Goal: Information Seeking & Learning: Learn about a topic

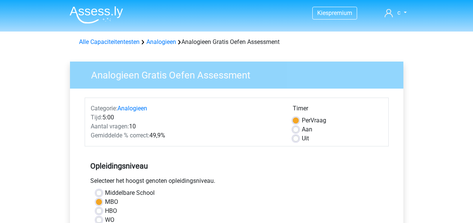
scroll to position [188, 0]
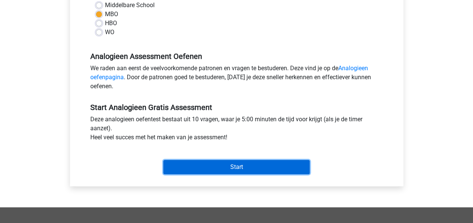
click at [260, 165] on input "Start" at bounding box center [236, 167] width 146 height 14
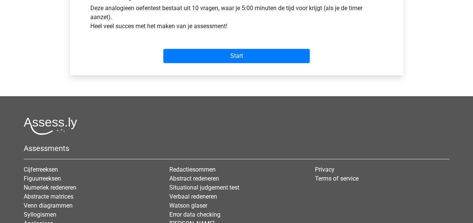
scroll to position [301, 0]
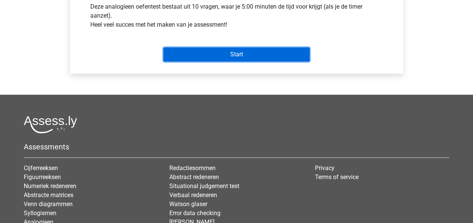
click at [237, 58] on input "Start" at bounding box center [236, 54] width 146 height 14
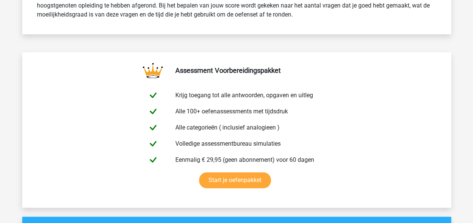
scroll to position [338, 0]
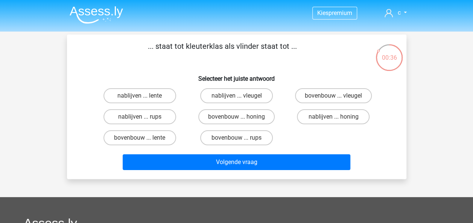
click at [234, 134] on label "bovenbouw ... rups" at bounding box center [236, 137] width 73 height 15
click at [236, 138] on input "bovenbouw ... rups" at bounding box center [238, 140] width 5 height 5
radio input "true"
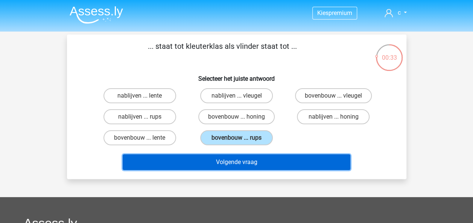
click at [243, 159] on button "Volgende vraag" at bounding box center [236, 163] width 227 height 16
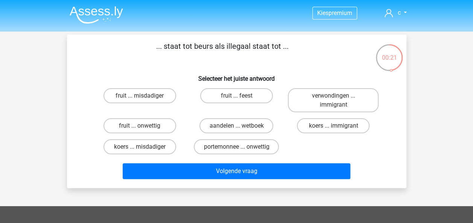
click at [311, 124] on label "koers ... immigrant" at bounding box center [333, 125] width 73 height 15
click at [333, 126] on input "koers ... immigrant" at bounding box center [335, 128] width 5 height 5
radio input "true"
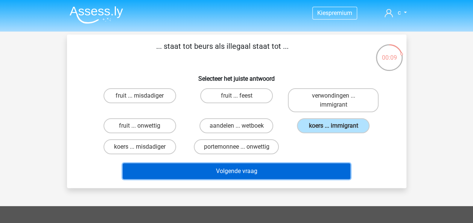
click at [218, 174] on button "Volgende vraag" at bounding box center [236, 172] width 227 height 16
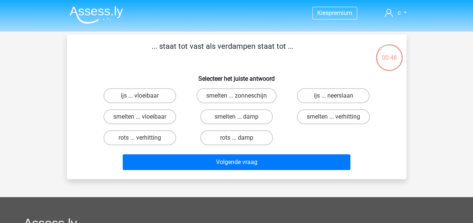
click at [313, 119] on label "smelten ... verhitting" at bounding box center [333, 116] width 73 height 15
click at [333, 119] on input "smelten ... verhitting" at bounding box center [335, 119] width 5 height 5
radio input "true"
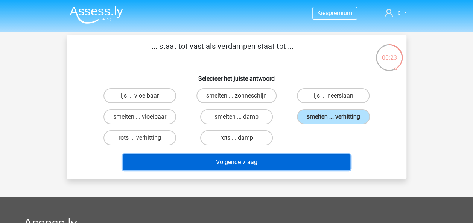
click at [256, 163] on button "Volgende vraag" at bounding box center [236, 163] width 227 height 16
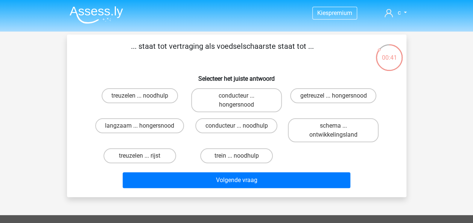
click at [310, 96] on label "getreuzel ... hongersnood" at bounding box center [333, 95] width 86 height 15
click at [333, 96] on input "getreuzel ... hongersnood" at bounding box center [335, 98] width 5 height 5
radio input "true"
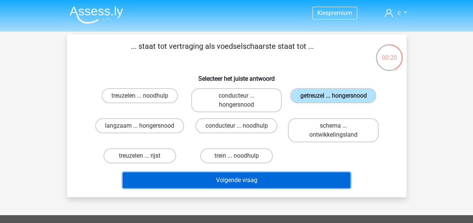
click at [237, 182] on button "Volgende vraag" at bounding box center [236, 181] width 227 height 16
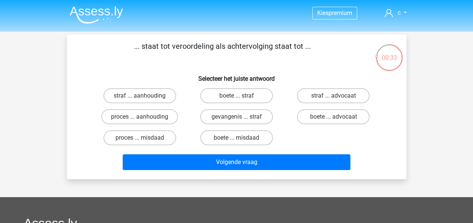
click at [168, 95] on label "straf ... aanhouding" at bounding box center [139, 95] width 73 height 15
click at [144, 96] on input "straf ... aanhouding" at bounding box center [141, 98] width 5 height 5
radio input "true"
click at [164, 114] on label "proces ... aanhouding" at bounding box center [139, 116] width 77 height 15
click at [144, 117] on input "proces ... aanhouding" at bounding box center [141, 119] width 5 height 5
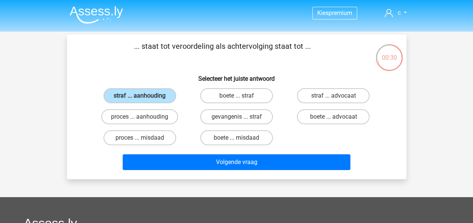
radio input "true"
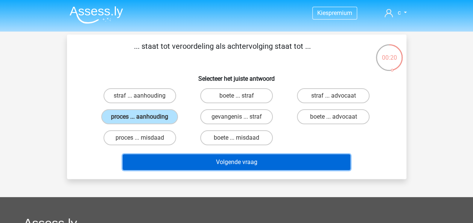
click at [248, 163] on button "Volgende vraag" at bounding box center [236, 163] width 227 height 16
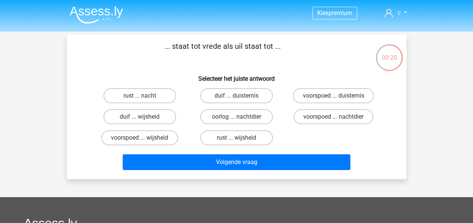
click at [116, 120] on label "duif ... wijsheid" at bounding box center [139, 116] width 73 height 15
click at [139, 120] on input "duif ... wijsheid" at bounding box center [141, 119] width 5 height 5
radio input "true"
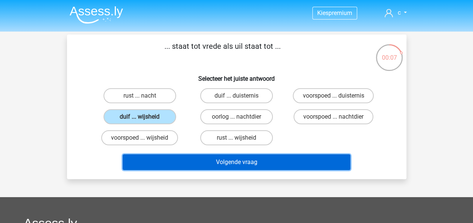
click at [244, 164] on button "Volgende vraag" at bounding box center [236, 163] width 227 height 16
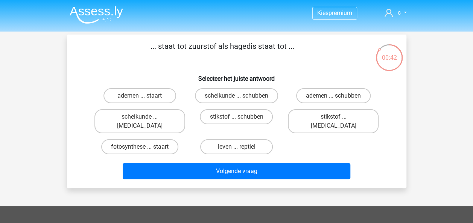
click at [142, 93] on label "ademen ... staart" at bounding box center [139, 95] width 73 height 15
click at [142, 96] on input "ademen ... staart" at bounding box center [141, 98] width 5 height 5
radio input "true"
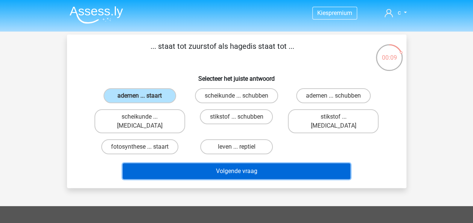
click at [200, 165] on button "Volgende vraag" at bounding box center [236, 172] width 227 height 16
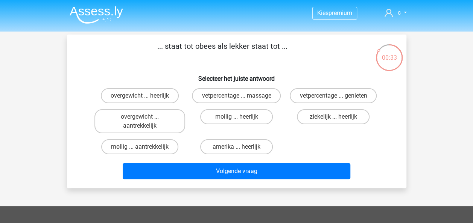
click at [156, 90] on label "overgewicht ... heerlijk" at bounding box center [140, 95] width 78 height 15
click at [144, 96] on input "overgewicht ... heerlijk" at bounding box center [141, 98] width 5 height 5
radio input "true"
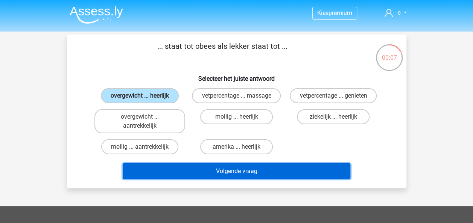
click at [276, 167] on button "Volgende vraag" at bounding box center [236, 172] width 227 height 16
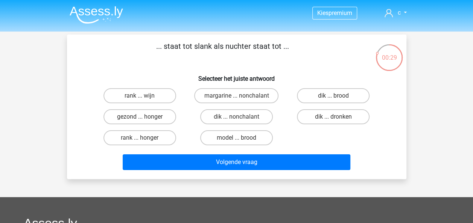
click at [313, 119] on label "dik ... dronken" at bounding box center [333, 116] width 73 height 15
click at [333, 119] on input "dik ... dronken" at bounding box center [335, 119] width 5 height 5
radio input "true"
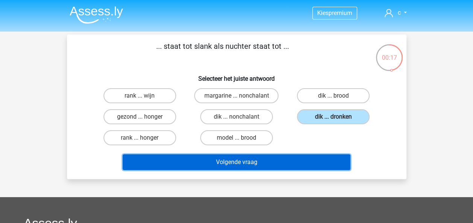
click at [286, 165] on button "Volgende vraag" at bounding box center [236, 163] width 227 height 16
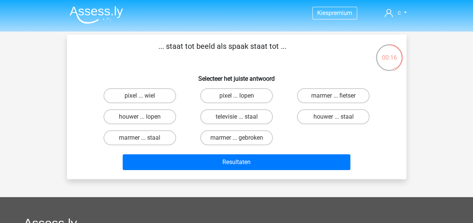
click at [167, 92] on label "pixel ... wiel" at bounding box center [139, 95] width 73 height 15
click at [144, 96] on input "pixel ... wiel" at bounding box center [141, 98] width 5 height 5
radio input "true"
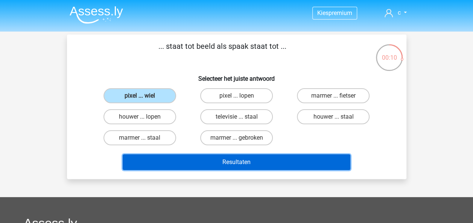
click at [270, 159] on button "Resultaten" at bounding box center [236, 163] width 227 height 16
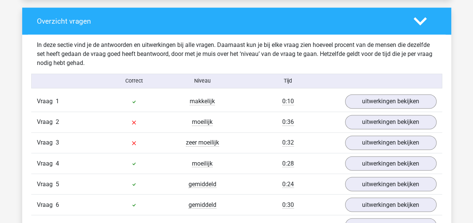
scroll to position [564, 0]
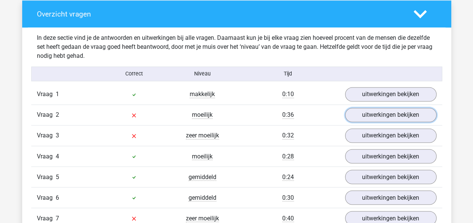
click at [367, 117] on link "uitwerkingen bekijken" at bounding box center [390, 115] width 91 height 14
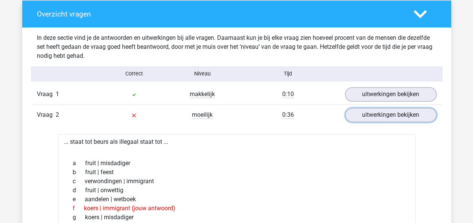
click at [368, 113] on link "uitwerkingen bekijken" at bounding box center [390, 115] width 91 height 14
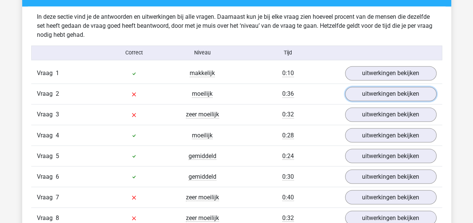
scroll to position [602, 0]
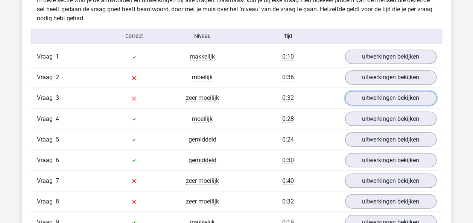
click at [372, 100] on link "uitwerkingen bekijken" at bounding box center [390, 98] width 91 height 14
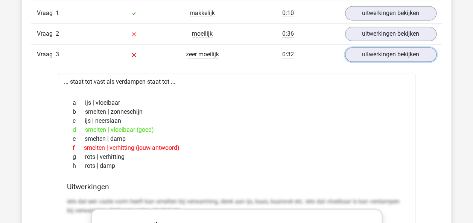
scroll to position [639, 0]
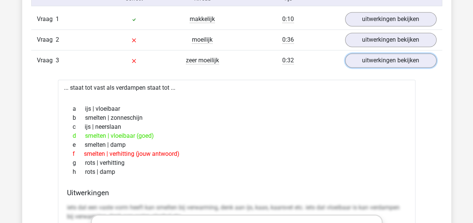
click at [374, 62] on link "uitwerkingen bekijken" at bounding box center [390, 60] width 91 height 14
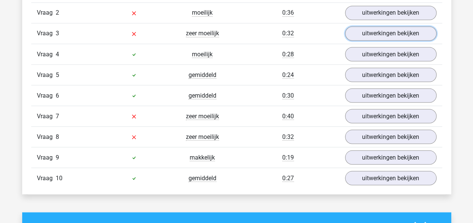
scroll to position [677, 0]
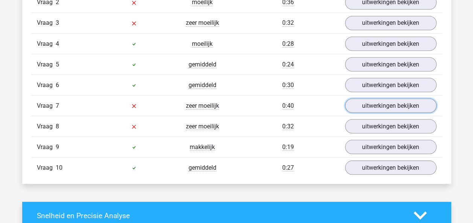
click at [371, 104] on link "uitwerkingen bekijken" at bounding box center [390, 106] width 91 height 14
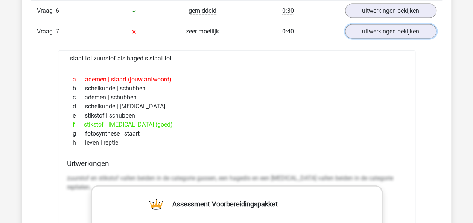
scroll to position [752, 0]
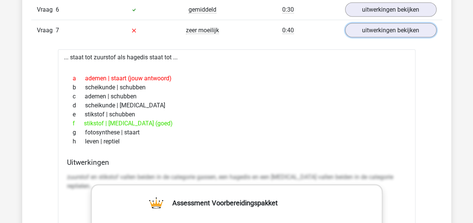
click at [374, 26] on link "uitwerkingen bekijken" at bounding box center [390, 30] width 91 height 14
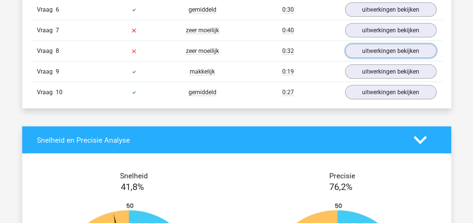
click at [383, 48] on link "uitwerkingen bekijken" at bounding box center [390, 51] width 91 height 14
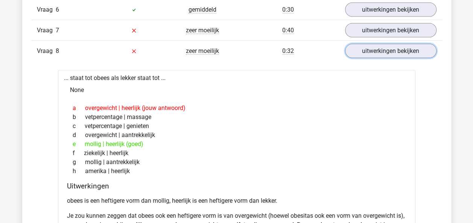
click at [403, 48] on link "uitwerkingen bekijken" at bounding box center [390, 51] width 91 height 14
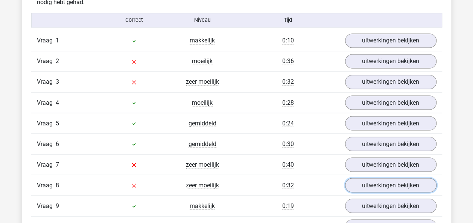
scroll to position [602, 0]
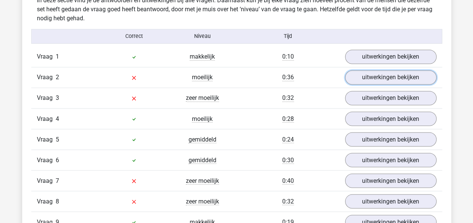
click at [389, 76] on link "uitwerkingen bekijken" at bounding box center [390, 77] width 91 height 14
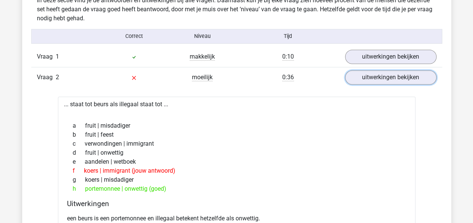
click at [389, 76] on link "uitwerkingen bekijken" at bounding box center [390, 77] width 91 height 14
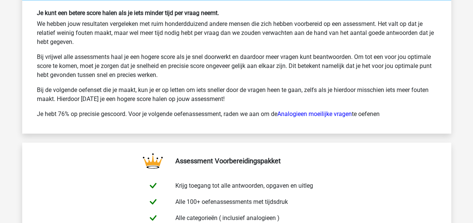
scroll to position [1166, 0]
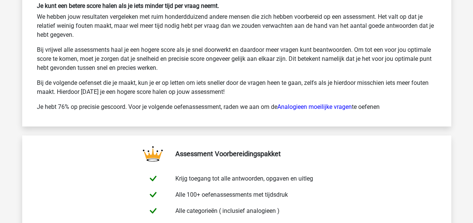
click at [294, 103] on link "Analogieen moeilijke vragen" at bounding box center [314, 106] width 74 height 7
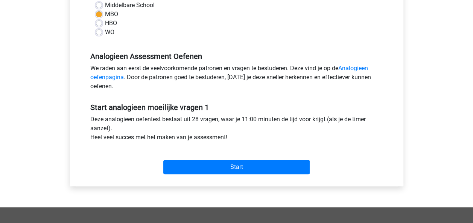
scroll to position [226, 0]
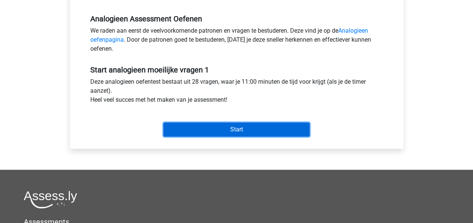
click at [247, 129] on input "Start" at bounding box center [236, 130] width 146 height 14
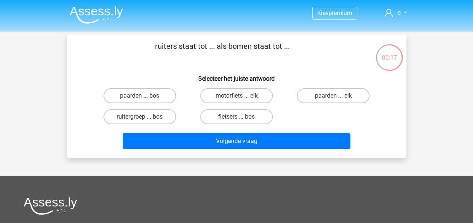
click at [162, 96] on label "paarden ... bos" at bounding box center [139, 95] width 73 height 15
click at [144, 96] on input "paarden ... bos" at bounding box center [141, 98] width 5 height 5
radio input "true"
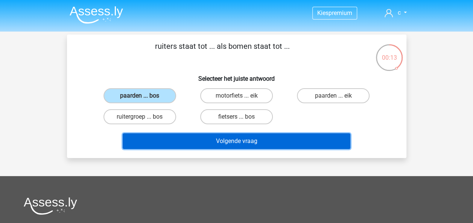
click at [261, 141] on button "Volgende vraag" at bounding box center [236, 141] width 227 height 16
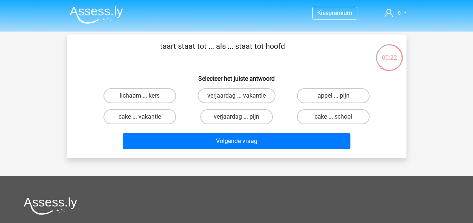
click at [262, 117] on label "verjaardag ... pijn" at bounding box center [236, 116] width 73 height 15
click at [241, 117] on input "verjaardag ... pijn" at bounding box center [238, 119] width 5 height 5
radio input "true"
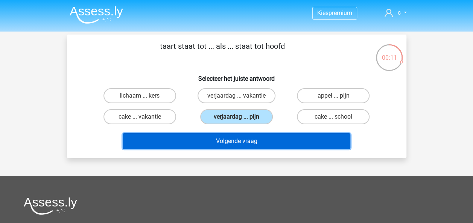
click at [239, 142] on button "Volgende vraag" at bounding box center [236, 141] width 227 height 16
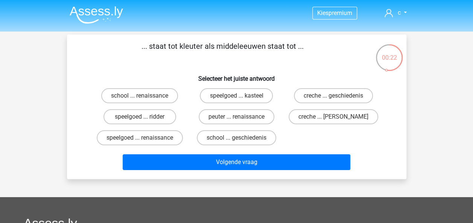
click at [220, 137] on label "school ... geschiedenis" at bounding box center [236, 137] width 79 height 15
click at [236, 138] on input "school ... geschiedenis" at bounding box center [238, 140] width 5 height 5
radio input "true"
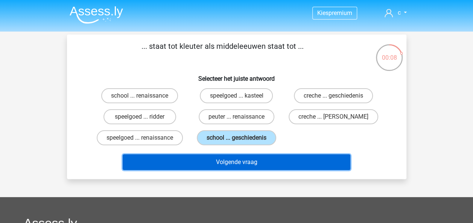
click at [216, 164] on button "Volgende vraag" at bounding box center [236, 163] width 227 height 16
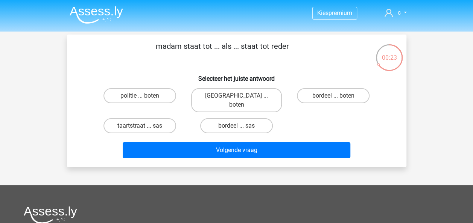
click at [229, 95] on label "parijs ... boten" at bounding box center [236, 100] width 91 height 24
click at [236, 96] on input "parijs ... boten" at bounding box center [238, 98] width 5 height 5
radio input "true"
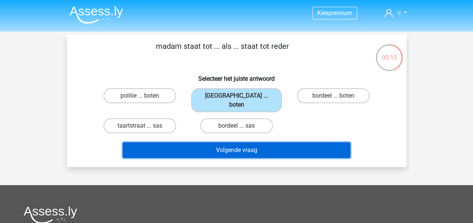
click at [214, 142] on button "Volgende vraag" at bounding box center [236, 150] width 227 height 16
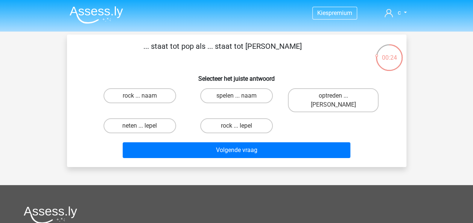
click at [220, 91] on label "spelen ... naam" at bounding box center [236, 95] width 73 height 15
click at [236, 96] on input "spelen ... naam" at bounding box center [238, 98] width 5 height 5
radio input "true"
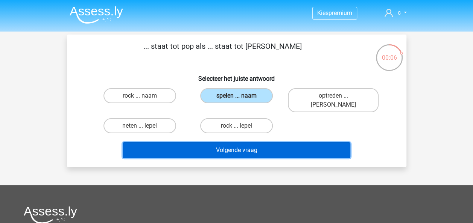
click at [241, 147] on button "Volgende vraag" at bounding box center [236, 150] width 227 height 16
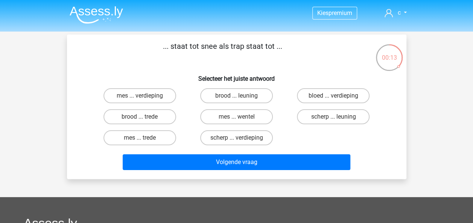
click at [141, 95] on label "mes ... verdieping" at bounding box center [139, 95] width 73 height 15
click at [141, 96] on input "mes ... verdieping" at bounding box center [141, 98] width 5 height 5
radio input "true"
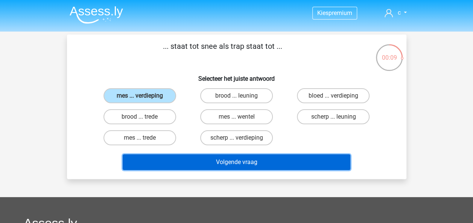
click at [199, 162] on button "Volgende vraag" at bounding box center [236, 163] width 227 height 16
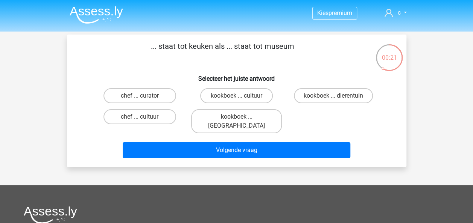
click at [120, 116] on label "chef ... cultuur" at bounding box center [139, 116] width 73 height 15
click at [139, 117] on input "chef ... cultuur" at bounding box center [141, 119] width 5 height 5
radio input "true"
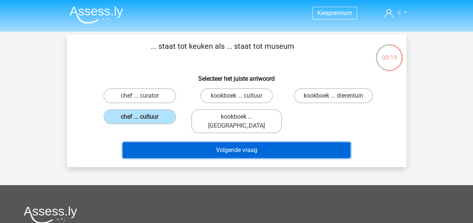
click at [177, 142] on button "Volgende vraag" at bounding box center [236, 150] width 227 height 16
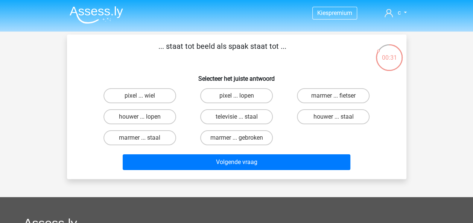
click at [150, 93] on label "pixel ... wiel" at bounding box center [139, 95] width 73 height 15
click at [144, 96] on input "pixel ... wiel" at bounding box center [141, 98] width 5 height 5
radio input "true"
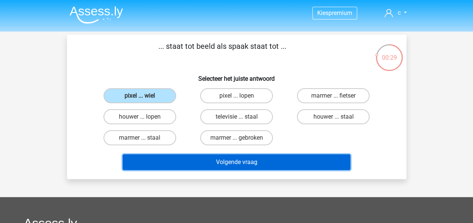
click at [190, 161] on button "Volgende vraag" at bounding box center [236, 163] width 227 height 16
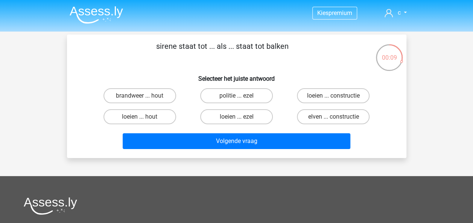
click at [165, 114] on label "loeien ... hout" at bounding box center [139, 116] width 73 height 15
click at [144, 117] on input "loeien ... hout" at bounding box center [141, 119] width 5 height 5
radio input "true"
click at [168, 120] on label "vee ... oven" at bounding box center [139, 116] width 73 height 15
click at [144, 120] on input "vee ... oven" at bounding box center [141, 119] width 5 height 5
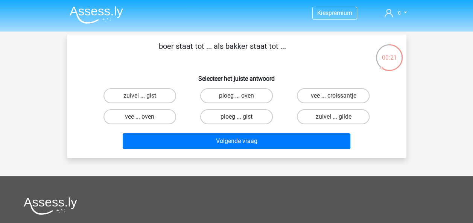
radio input "true"
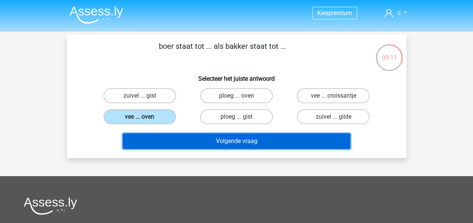
click at [188, 139] on button "Volgende vraag" at bounding box center [236, 141] width 227 height 16
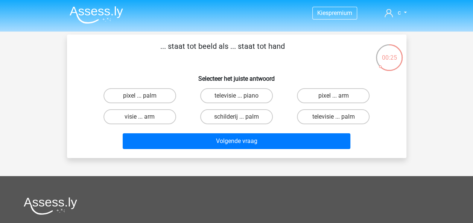
click at [168, 99] on label "pixel ... palm" at bounding box center [139, 95] width 73 height 15
click at [144, 99] on input "pixel ... palm" at bounding box center [141, 98] width 5 height 5
radio input "true"
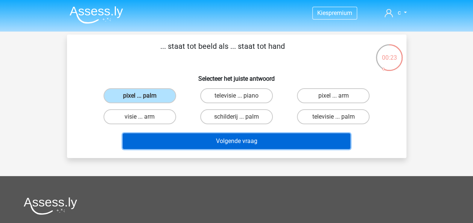
click at [207, 137] on button "Volgende vraag" at bounding box center [236, 141] width 227 height 16
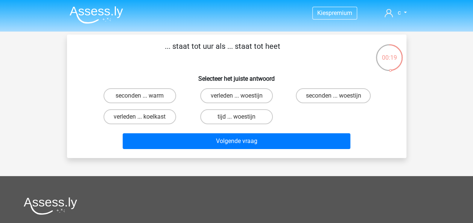
click at [223, 118] on label "tijd ... woestijn" at bounding box center [236, 116] width 73 height 15
click at [236, 118] on input "tijd ... woestijn" at bounding box center [238, 119] width 5 height 5
radio input "true"
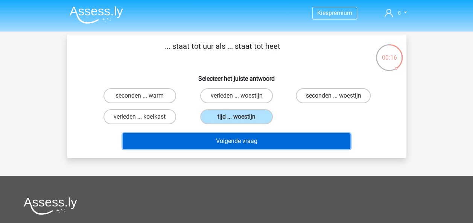
click at [201, 140] on button "Volgende vraag" at bounding box center [236, 141] width 227 height 16
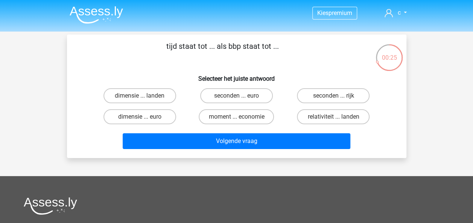
click at [227, 116] on label "moment ... economie" at bounding box center [236, 116] width 75 height 15
click at [236, 117] on input "moment ... economie" at bounding box center [238, 119] width 5 height 5
radio input "true"
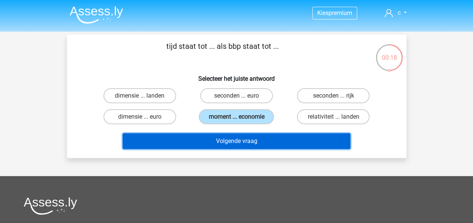
click at [205, 144] on button "Volgende vraag" at bounding box center [236, 141] width 227 height 16
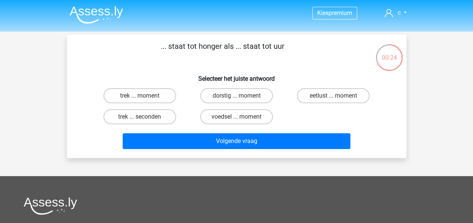
click at [211, 117] on label "voedsel ... moment" at bounding box center [236, 116] width 73 height 15
click at [236, 117] on input "voedsel ... moment" at bounding box center [238, 119] width 5 height 5
radio input "true"
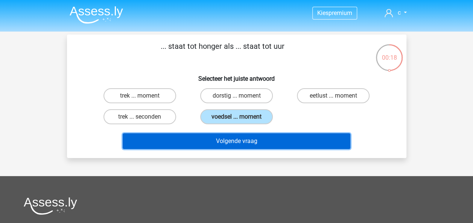
click at [197, 142] on button "Volgende vraag" at bounding box center [236, 141] width 227 height 16
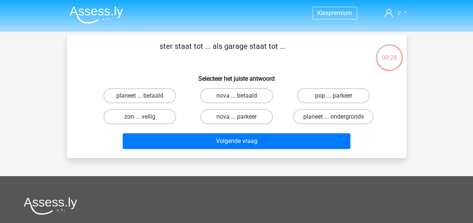
click at [305, 118] on label "planeet ... ondergronds" at bounding box center [333, 116] width 80 height 15
click at [333, 118] on input "planeet ... ondergronds" at bounding box center [335, 119] width 5 height 5
radio input "true"
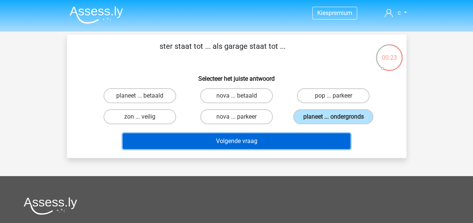
click at [209, 140] on button "Volgende vraag" at bounding box center [236, 141] width 227 height 16
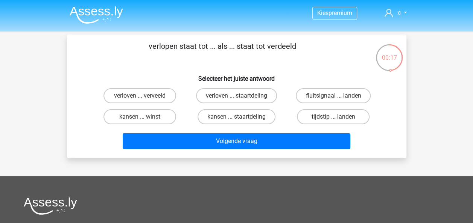
click at [311, 119] on label "tijdstip ... landen" at bounding box center [333, 116] width 73 height 15
click at [333, 119] on input "tijdstip ... landen" at bounding box center [335, 119] width 5 height 5
radio input "true"
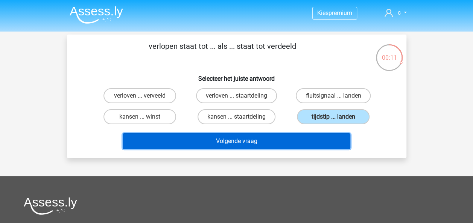
click at [224, 143] on button "Volgende vraag" at bounding box center [236, 141] width 227 height 16
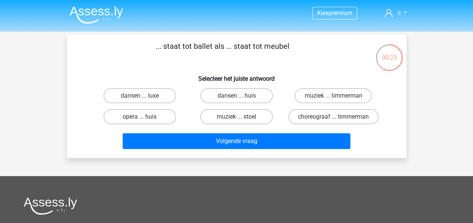
click at [261, 118] on label "muziek ... stoel" at bounding box center [236, 116] width 73 height 15
click at [241, 118] on input "muziek ... stoel" at bounding box center [238, 119] width 5 height 5
radio input "true"
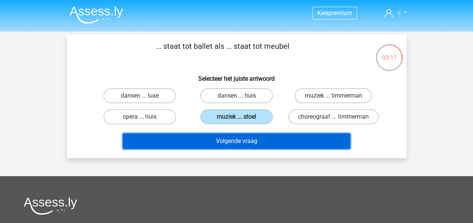
click at [227, 149] on button "Volgende vraag" at bounding box center [236, 141] width 227 height 16
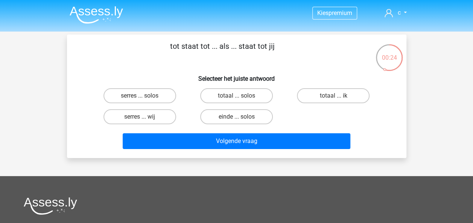
click at [332, 95] on label "totaal ... ik" at bounding box center [333, 95] width 73 height 15
click at [333, 96] on input "totaal ... ik" at bounding box center [335, 98] width 5 height 5
radio input "true"
click at [162, 120] on label "serres ... wij" at bounding box center [139, 116] width 73 height 15
click at [144, 120] on input "serres ... wij" at bounding box center [141, 119] width 5 height 5
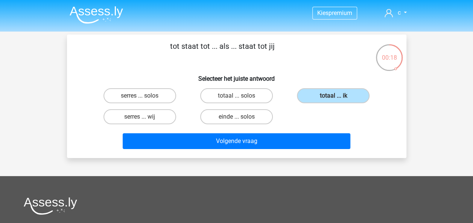
radio input "true"
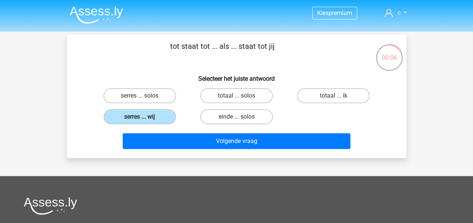
click at [319, 98] on label "totaal ... ik" at bounding box center [333, 95] width 73 height 15
click at [333, 98] on input "totaal ... ik" at bounding box center [335, 98] width 5 height 5
radio input "true"
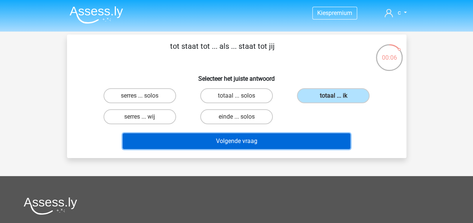
click at [271, 138] on button "Volgende vraag" at bounding box center [236, 141] width 227 height 16
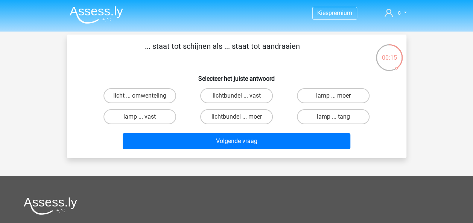
click at [156, 90] on label "licht ... omwenteling" at bounding box center [139, 95] width 73 height 15
click at [144, 96] on input "licht ... omwenteling" at bounding box center [141, 98] width 5 height 5
radio input "true"
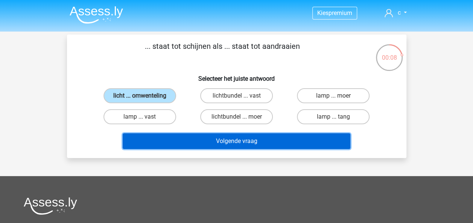
click at [216, 141] on button "Volgende vraag" at bounding box center [236, 141] width 227 height 16
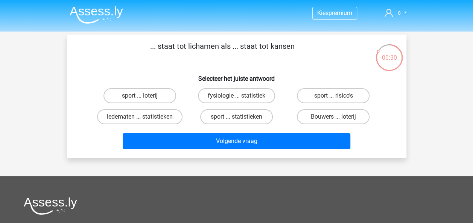
click at [159, 120] on label "ledematen ... statistieken" at bounding box center [139, 116] width 85 height 15
click at [144, 120] on input "ledematen ... statistieken" at bounding box center [141, 119] width 5 height 5
radio input "true"
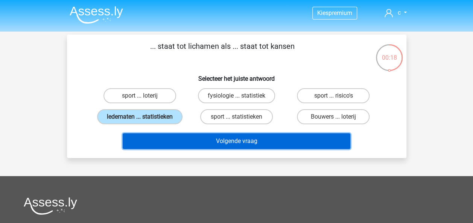
click at [253, 143] on button "Volgende vraag" at bounding box center [236, 141] width 227 height 16
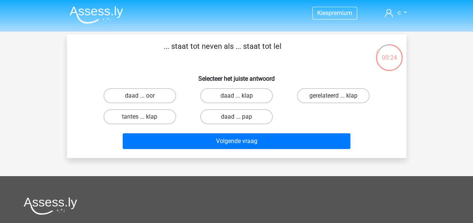
click at [155, 116] on label "tantes ... klap" at bounding box center [139, 116] width 73 height 15
click at [144, 117] on input "tantes ... klap" at bounding box center [141, 119] width 5 height 5
radio input "true"
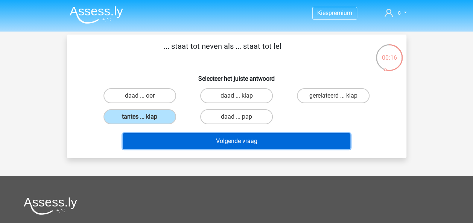
click at [236, 144] on button "Volgende vraag" at bounding box center [236, 141] width 227 height 16
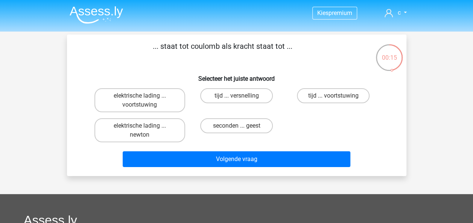
click at [179, 91] on label "elektrische lading ... voortstuwing" at bounding box center [139, 100] width 91 height 24
click at [144, 96] on input "elektrische lading ... voortstuwing" at bounding box center [141, 98] width 5 height 5
radio input "true"
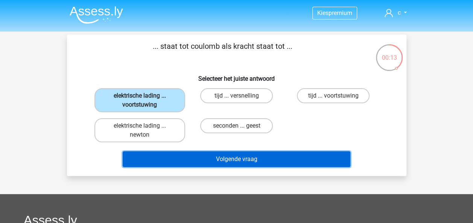
click at [236, 164] on button "Volgende vraag" at bounding box center [236, 160] width 227 height 16
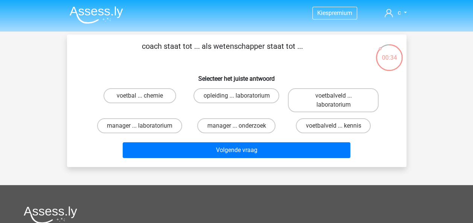
click at [154, 99] on label "voetbal ... chemie" at bounding box center [139, 95] width 73 height 15
click at [144, 99] on input "voetbal ... chemie" at bounding box center [141, 98] width 5 height 5
radio input "true"
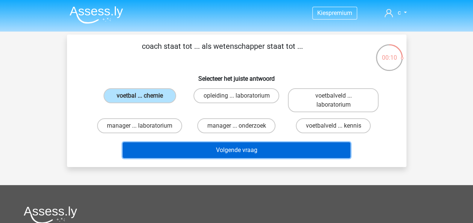
click at [252, 158] on button "Volgende vraag" at bounding box center [236, 150] width 227 height 16
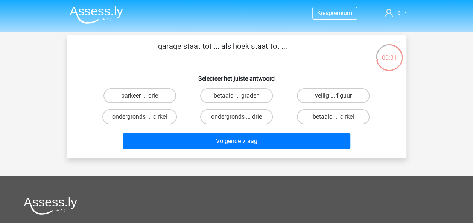
click at [238, 96] on input "betaald ... graden" at bounding box center [238, 98] width 5 height 5
radio input "true"
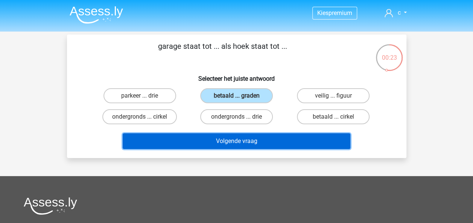
click at [238, 144] on button "Volgende vraag" at bounding box center [236, 141] width 227 height 16
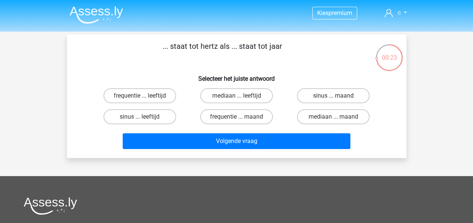
click at [271, 115] on label "frequentie ... maand" at bounding box center [236, 116] width 73 height 15
click at [241, 117] on input "frequentie ... maand" at bounding box center [238, 119] width 5 height 5
radio input "true"
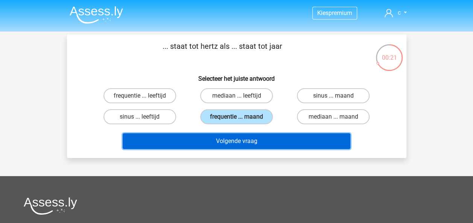
click at [255, 144] on button "Volgende vraag" at bounding box center [236, 141] width 227 height 16
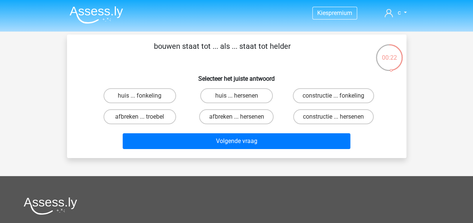
click at [164, 114] on label "afbreken ... troebel" at bounding box center [139, 116] width 73 height 15
click at [144, 117] on input "afbreken ... troebel" at bounding box center [141, 119] width 5 height 5
radio input "true"
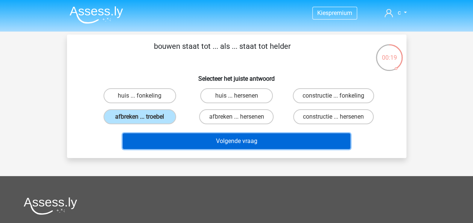
click at [231, 144] on button "Volgende vraag" at bounding box center [236, 141] width 227 height 16
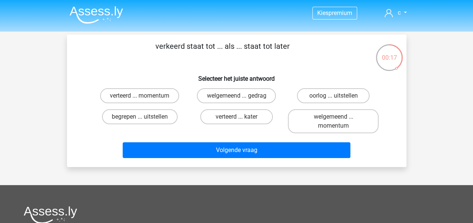
click at [339, 127] on label "welgemeend ... momentum" at bounding box center [333, 121] width 91 height 24
click at [338, 122] on input "welgemeend ... momentum" at bounding box center [335, 119] width 5 height 5
radio input "true"
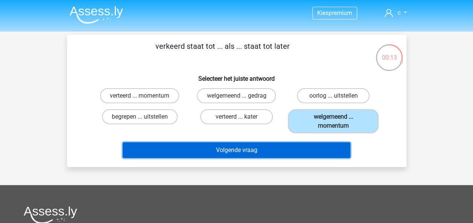
click at [271, 151] on button "Volgende vraag" at bounding box center [236, 150] width 227 height 16
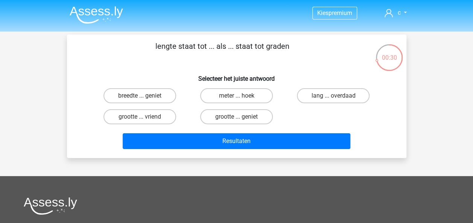
click at [228, 98] on label "meter ... hoek" at bounding box center [236, 95] width 73 height 15
click at [236, 98] on input "meter ... hoek" at bounding box center [238, 98] width 5 height 5
radio input "true"
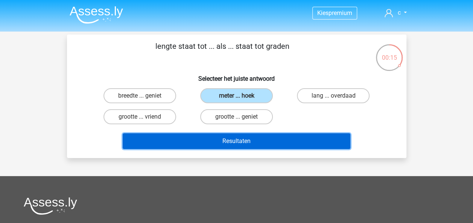
click at [236, 147] on button "Resultaten" at bounding box center [236, 141] width 227 height 16
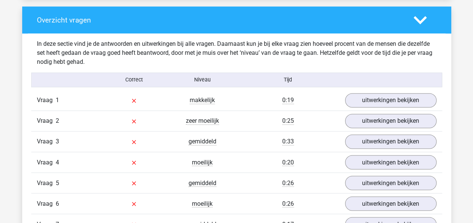
scroll to position [602, 0]
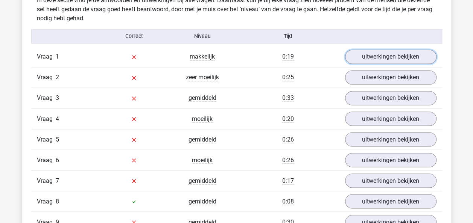
click at [359, 57] on link "uitwerkingen bekijken" at bounding box center [390, 57] width 91 height 14
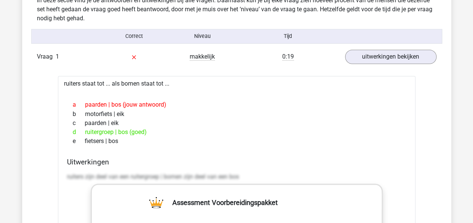
click at [375, 48] on div "Vraag 1 makkelijk 0:19 uitwerkingen bekijken" at bounding box center [236, 57] width 411 height 20
click at [376, 55] on link "uitwerkingen bekijken" at bounding box center [390, 57] width 91 height 14
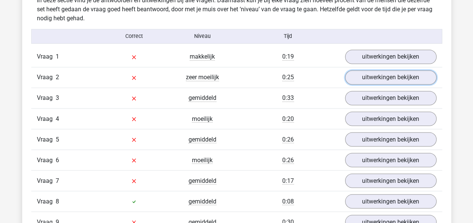
click at [382, 77] on link "uitwerkingen bekijken" at bounding box center [390, 77] width 91 height 14
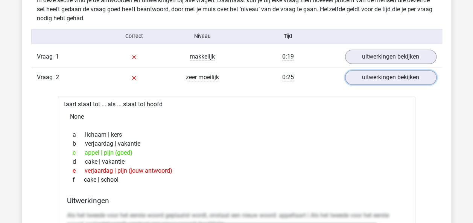
click at [382, 77] on link "uitwerkingen bekijken" at bounding box center [390, 77] width 91 height 14
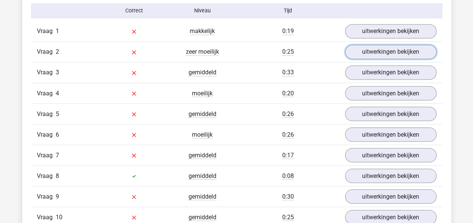
scroll to position [639, 0]
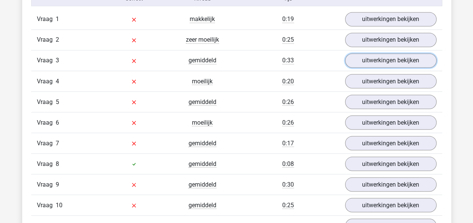
click at [377, 63] on link "uitwerkingen bekijken" at bounding box center [390, 60] width 91 height 14
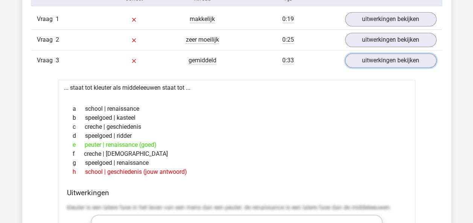
click at [377, 63] on link "uitwerkingen bekijken" at bounding box center [390, 60] width 91 height 14
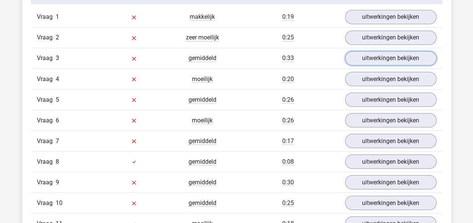
scroll to position [677, 0]
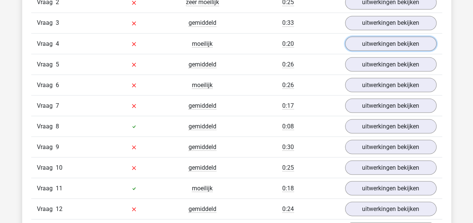
click at [374, 45] on link "uitwerkingen bekijken" at bounding box center [390, 43] width 91 height 14
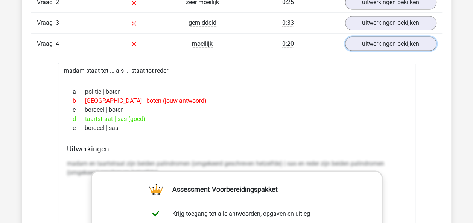
click at [374, 45] on link "uitwerkingen bekijken" at bounding box center [390, 43] width 91 height 14
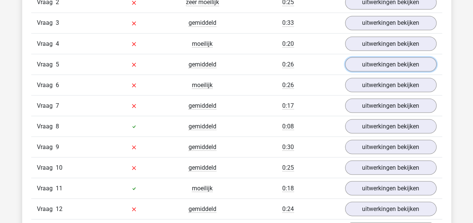
click at [377, 57] on link "uitwerkingen bekijken" at bounding box center [390, 64] width 91 height 14
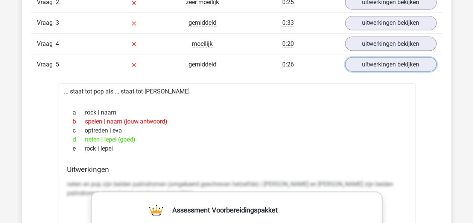
click at [377, 57] on link "uitwerkingen bekijken" at bounding box center [390, 64] width 91 height 14
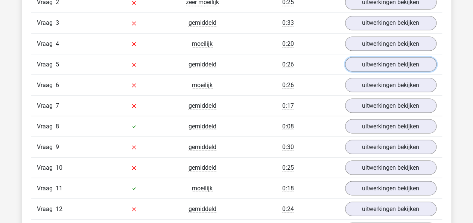
scroll to position [714, 0]
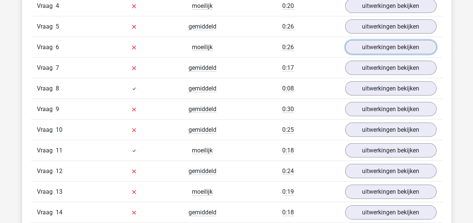
click at [377, 51] on link "uitwerkingen bekijken" at bounding box center [390, 47] width 91 height 14
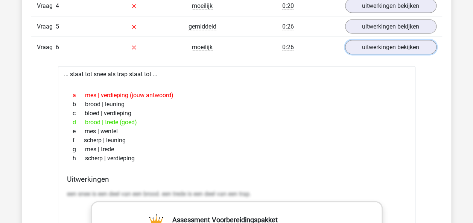
click at [377, 51] on link "uitwerkingen bekijken" at bounding box center [390, 47] width 91 height 14
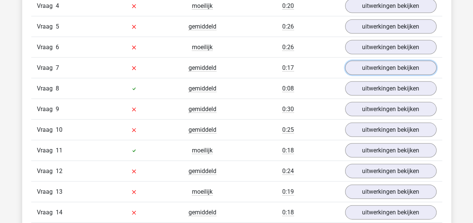
click at [378, 63] on link "uitwerkingen bekijken" at bounding box center [390, 68] width 91 height 14
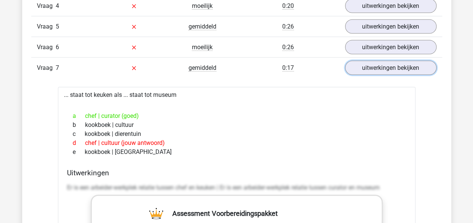
click at [378, 63] on link "uitwerkingen bekijken" at bounding box center [390, 68] width 91 height 14
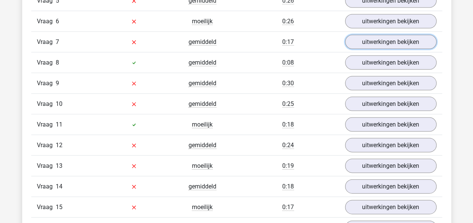
scroll to position [752, 0]
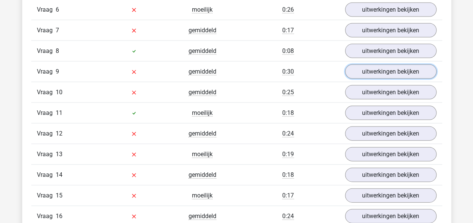
click at [375, 67] on link "uitwerkingen bekijken" at bounding box center [390, 72] width 91 height 14
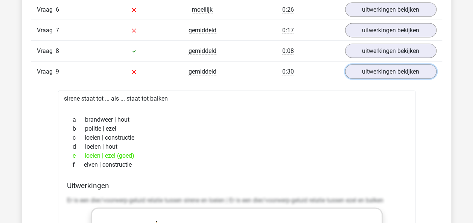
click at [375, 67] on link "uitwerkingen bekijken" at bounding box center [390, 72] width 91 height 14
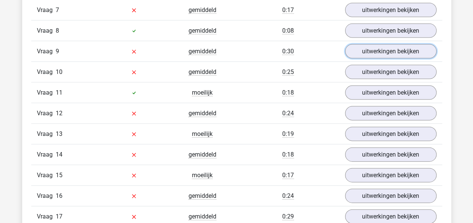
scroll to position [790, 0]
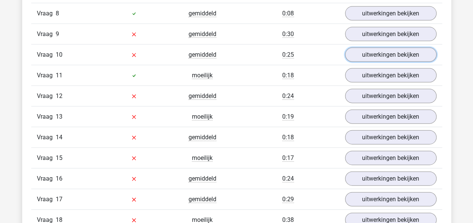
click at [378, 56] on link "uitwerkingen bekijken" at bounding box center [390, 55] width 91 height 14
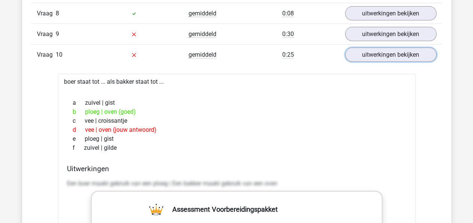
click at [378, 56] on link "uitwerkingen bekijken" at bounding box center [390, 55] width 91 height 14
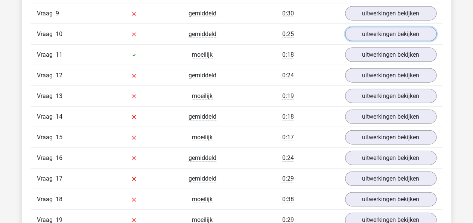
scroll to position [827, 0]
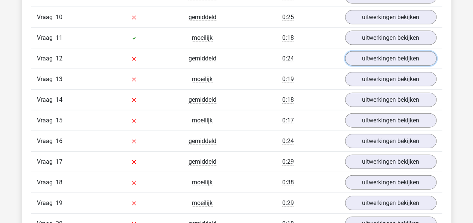
click at [377, 52] on link "uitwerkingen bekijken" at bounding box center [390, 59] width 91 height 14
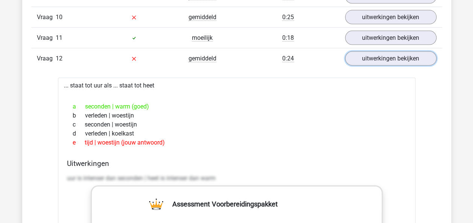
click at [377, 52] on link "uitwerkingen bekijken" at bounding box center [390, 59] width 91 height 14
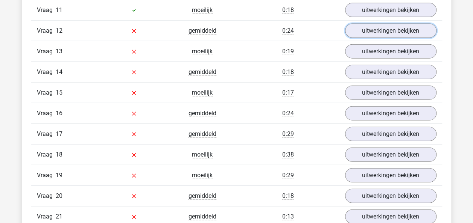
scroll to position [865, 0]
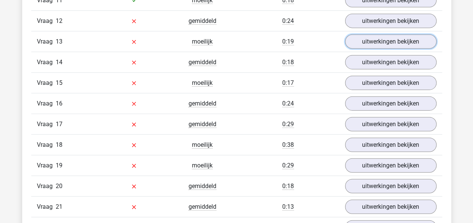
click at [379, 37] on link "uitwerkingen bekijken" at bounding box center [390, 42] width 91 height 14
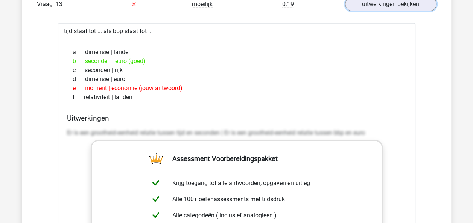
scroll to position [827, 0]
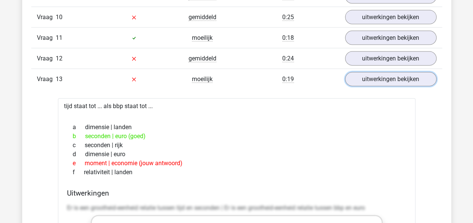
click at [378, 72] on link "uitwerkingen bekijken" at bounding box center [390, 79] width 91 height 14
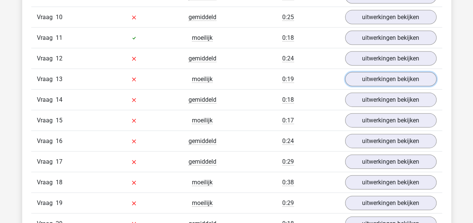
scroll to position [865, 0]
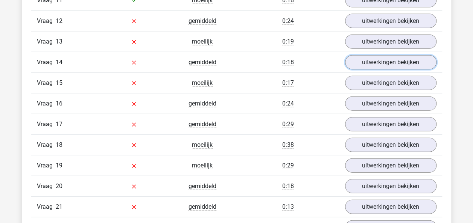
click at [377, 56] on link "uitwerkingen bekijken" at bounding box center [390, 62] width 91 height 14
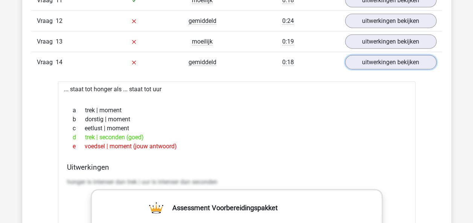
click at [377, 56] on link "uitwerkingen bekijken" at bounding box center [390, 62] width 91 height 14
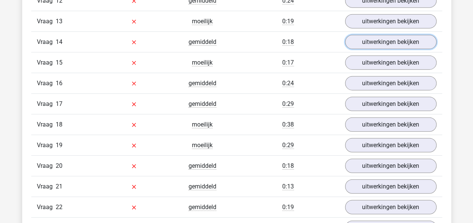
scroll to position [902, 0]
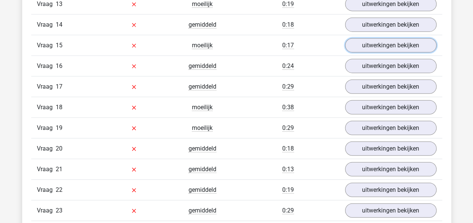
click at [376, 42] on link "uitwerkingen bekijken" at bounding box center [390, 45] width 91 height 14
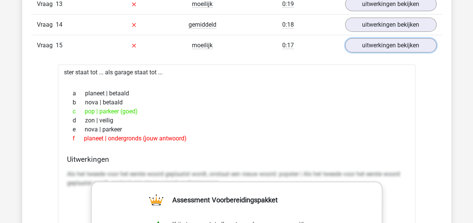
click at [376, 42] on link "uitwerkingen bekijken" at bounding box center [390, 45] width 91 height 14
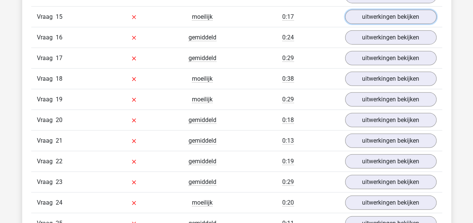
scroll to position [940, 0]
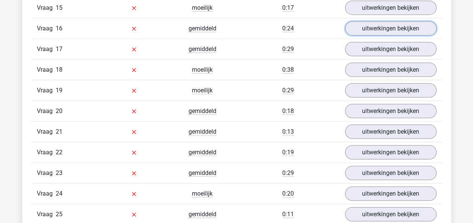
click at [374, 26] on link "uitwerkingen bekijken" at bounding box center [390, 28] width 91 height 14
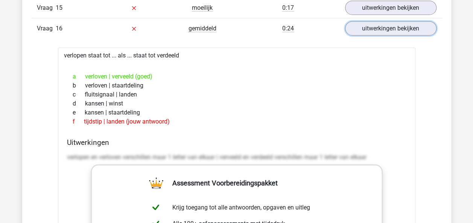
click at [374, 27] on link "uitwerkingen bekijken" at bounding box center [390, 28] width 91 height 14
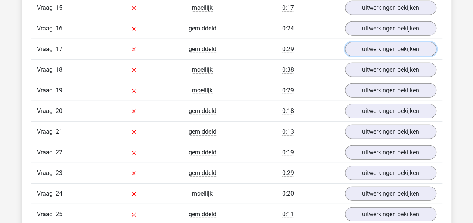
click at [372, 42] on link "uitwerkingen bekijken" at bounding box center [390, 49] width 91 height 14
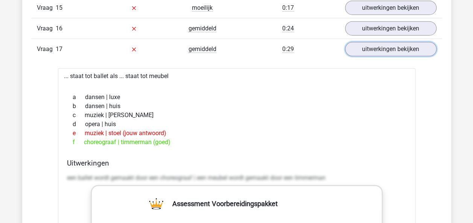
click at [372, 42] on link "uitwerkingen bekijken" at bounding box center [390, 49] width 91 height 14
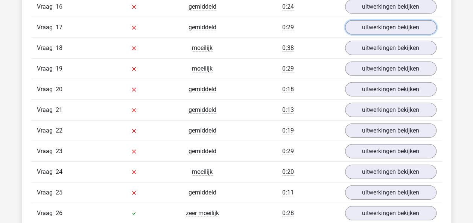
scroll to position [978, 0]
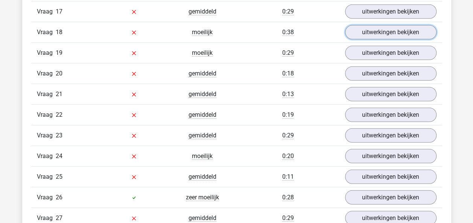
click at [371, 30] on link "uitwerkingen bekijken" at bounding box center [390, 32] width 91 height 14
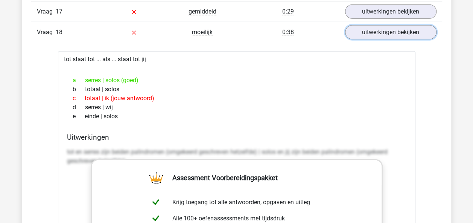
click at [371, 30] on link "uitwerkingen bekijken" at bounding box center [390, 32] width 91 height 14
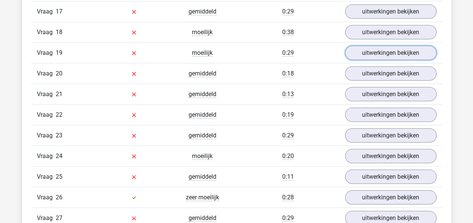
click at [373, 46] on link "uitwerkingen bekijken" at bounding box center [390, 53] width 91 height 14
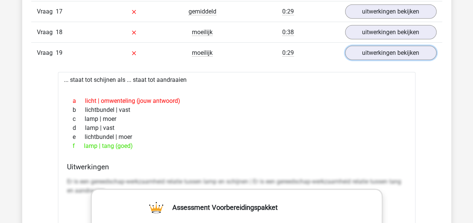
click at [373, 46] on link "uitwerkingen bekijken" at bounding box center [390, 53] width 91 height 14
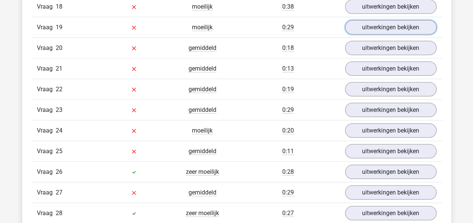
scroll to position [1015, 0]
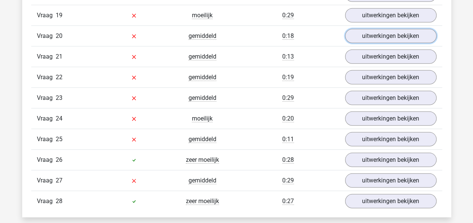
click at [374, 33] on link "uitwerkingen bekijken" at bounding box center [390, 36] width 91 height 14
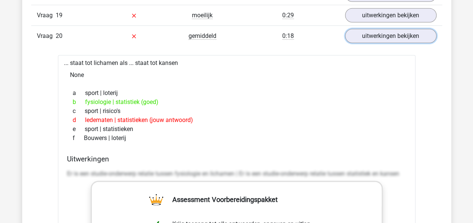
click at [377, 32] on link "uitwerkingen bekijken" at bounding box center [390, 36] width 91 height 14
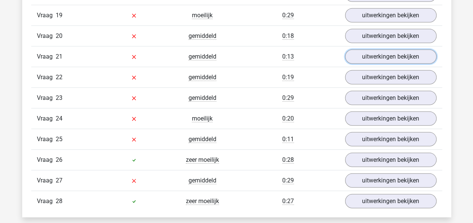
click at [373, 50] on link "uitwerkingen bekijken" at bounding box center [390, 57] width 91 height 14
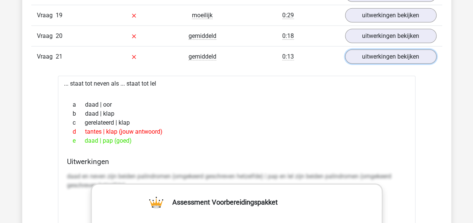
click at [373, 50] on link "uitwerkingen bekijken" at bounding box center [390, 57] width 91 height 14
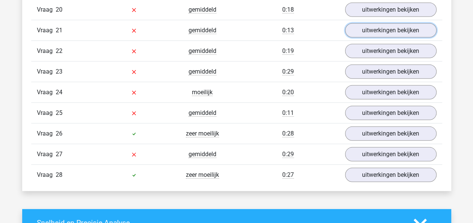
scroll to position [1053, 0]
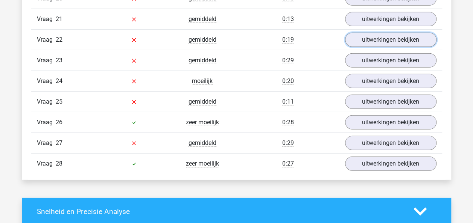
click at [372, 35] on link "uitwerkingen bekijken" at bounding box center [390, 40] width 91 height 14
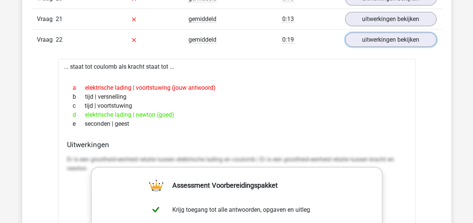
click at [372, 35] on link "uitwerkingen bekijken" at bounding box center [390, 40] width 91 height 14
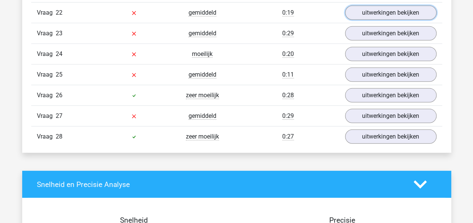
scroll to position [1090, 0]
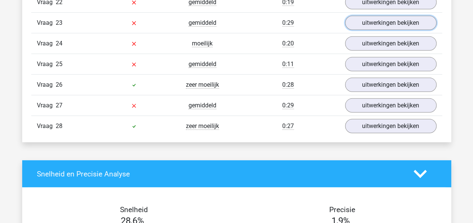
click at [370, 18] on link "uitwerkingen bekijken" at bounding box center [390, 23] width 91 height 14
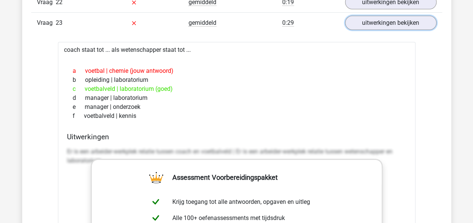
click at [376, 17] on link "uitwerkingen bekijken" at bounding box center [390, 23] width 91 height 14
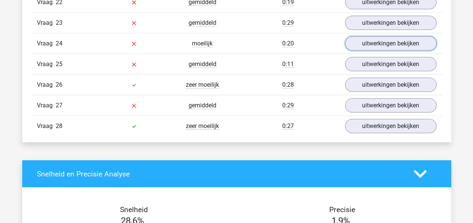
click at [374, 36] on link "uitwerkingen bekijken" at bounding box center [390, 43] width 91 height 14
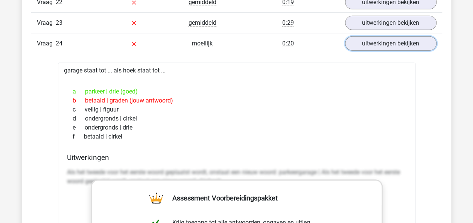
click at [374, 36] on link "uitwerkingen bekijken" at bounding box center [390, 43] width 91 height 14
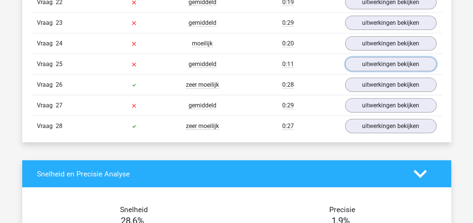
click at [372, 57] on link "uitwerkingen bekijken" at bounding box center [390, 64] width 91 height 14
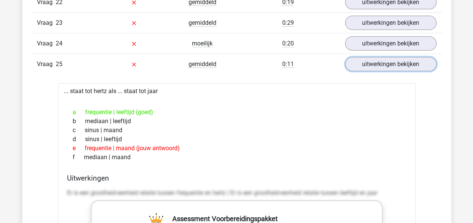
click at [372, 57] on link "uitwerkingen bekijken" at bounding box center [390, 64] width 91 height 14
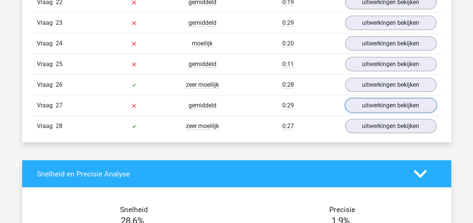
click at [385, 99] on link "uitwerkingen bekijken" at bounding box center [390, 106] width 91 height 14
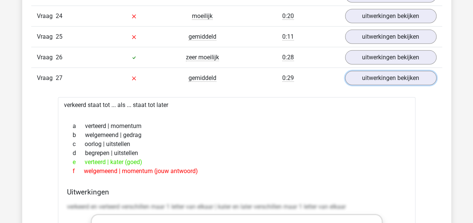
scroll to position [1128, 0]
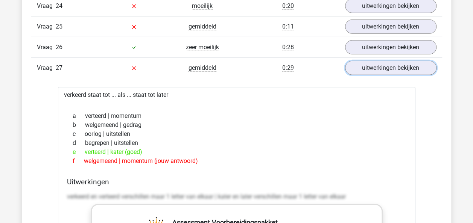
click at [365, 62] on link "uitwerkingen bekijken" at bounding box center [390, 68] width 91 height 14
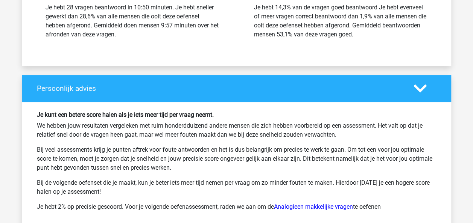
scroll to position [1466, 0]
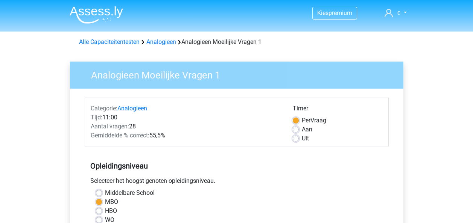
scroll to position [226, 0]
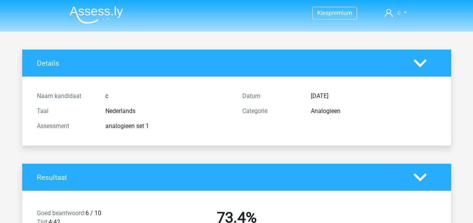
scroll to position [1166, 0]
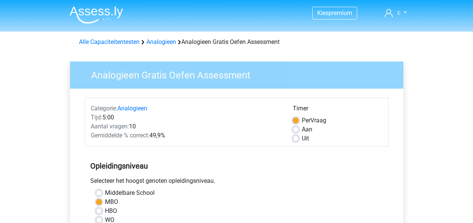
scroll to position [301, 0]
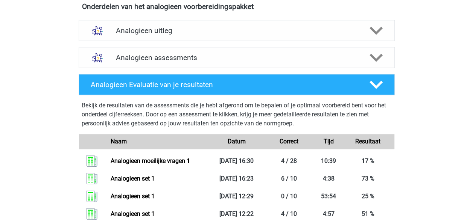
scroll to position [451, 0]
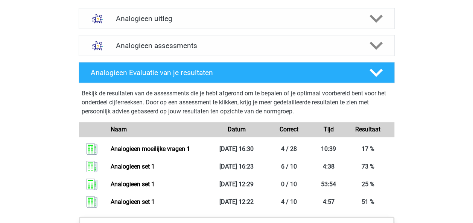
click at [373, 45] on polygon at bounding box center [375, 46] width 13 height 8
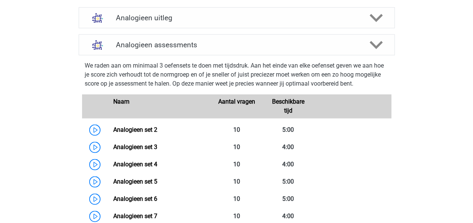
scroll to position [526, 0]
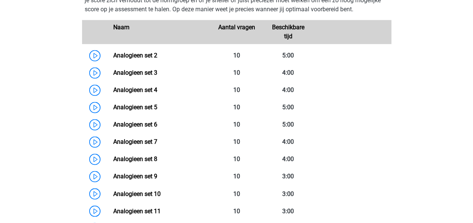
click at [113, 53] on link "Analogieen set 2" at bounding box center [135, 55] width 44 height 7
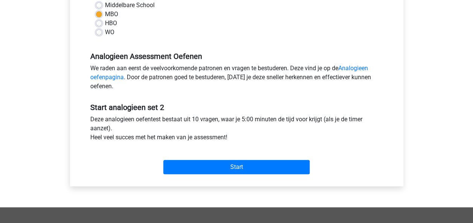
scroll to position [226, 0]
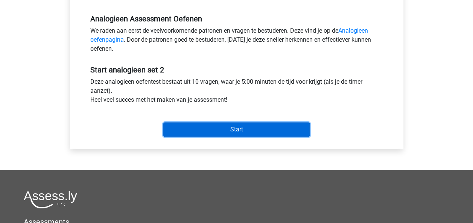
click at [229, 129] on input "Start" at bounding box center [236, 130] width 146 height 14
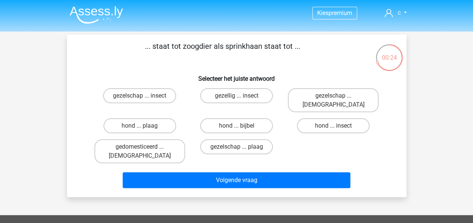
click at [326, 118] on label "hond ... insect" at bounding box center [333, 125] width 73 height 15
click at [333, 126] on input "hond ... insect" at bounding box center [335, 128] width 5 height 5
radio input "true"
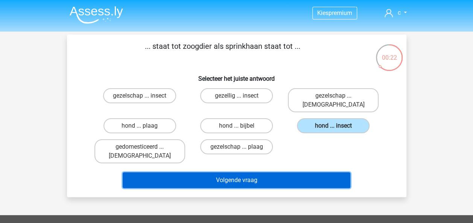
click at [264, 173] on button "Volgende vraag" at bounding box center [236, 181] width 227 height 16
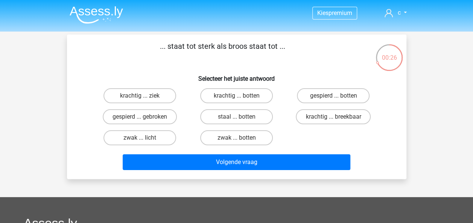
click at [317, 118] on label "krachtig ... breekbaar" at bounding box center [333, 116] width 75 height 15
click at [333, 118] on input "krachtig ... breekbaar" at bounding box center [335, 119] width 5 height 5
radio input "true"
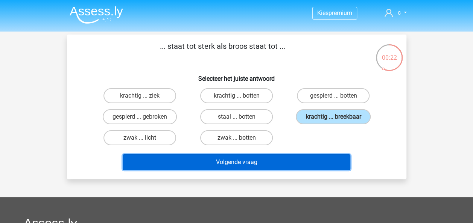
click at [239, 164] on button "Volgende vraag" at bounding box center [236, 163] width 227 height 16
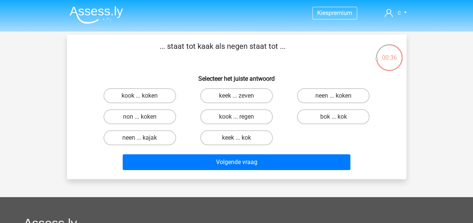
click at [241, 114] on label "kook ... regen" at bounding box center [236, 116] width 73 height 15
click at [241, 117] on input "kook ... regen" at bounding box center [238, 119] width 5 height 5
radio input "true"
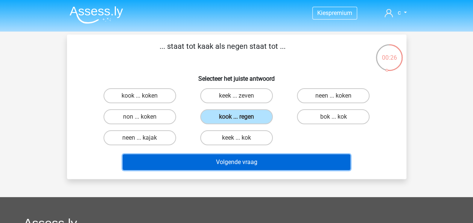
click at [257, 160] on button "Volgende vraag" at bounding box center [236, 163] width 227 height 16
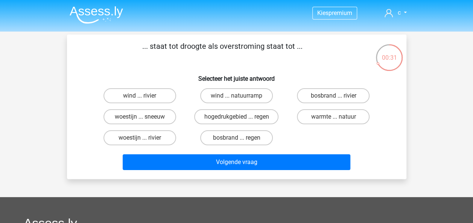
click at [158, 138] on label "woestijn ... rivier" at bounding box center [139, 137] width 73 height 15
click at [144, 138] on input "woestijn ... rivier" at bounding box center [141, 140] width 5 height 5
radio input "true"
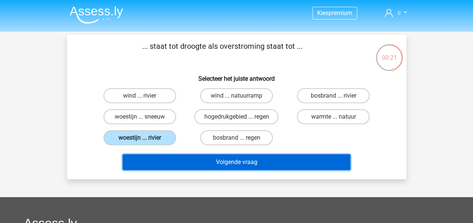
click at [282, 162] on button "Volgende vraag" at bounding box center [236, 163] width 227 height 16
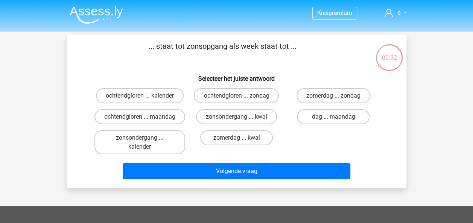
click at [170, 98] on label "ochtendgloren ... kalender" at bounding box center [140, 95] width 88 height 15
click at [144, 98] on input "ochtendgloren ... kalender" at bounding box center [141, 98] width 5 height 5
radio input "true"
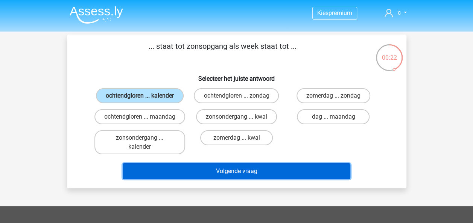
click at [316, 179] on button "Volgende vraag" at bounding box center [236, 172] width 227 height 16
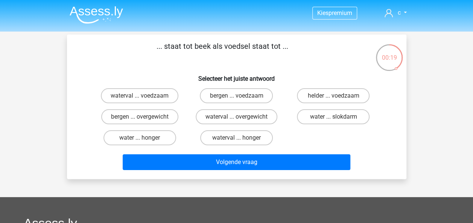
click at [118, 135] on label "water ... honger" at bounding box center [139, 137] width 73 height 15
click at [139, 138] on input "water ... honger" at bounding box center [141, 140] width 5 height 5
radio input "true"
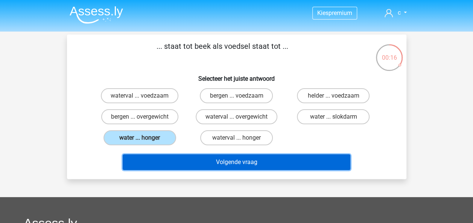
click at [186, 165] on button "Volgende vraag" at bounding box center [236, 163] width 227 height 16
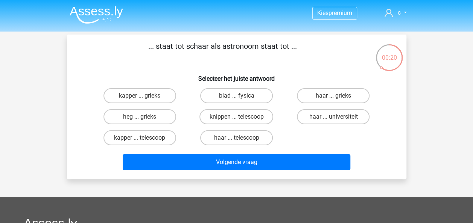
click at [243, 117] on label "knippen ... telescoop" at bounding box center [236, 116] width 74 height 15
click at [241, 117] on input "knippen ... telescoop" at bounding box center [238, 119] width 5 height 5
radio input "true"
click at [158, 132] on label "kapper ... telescoop" at bounding box center [139, 137] width 73 height 15
click at [144, 138] on input "kapper ... telescoop" at bounding box center [141, 140] width 5 height 5
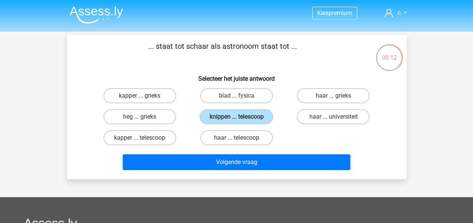
radio input "true"
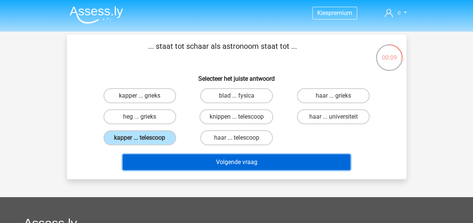
click at [236, 161] on button "Volgende vraag" at bounding box center [236, 163] width 227 height 16
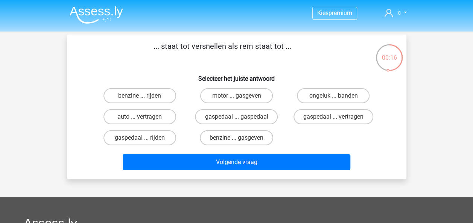
click at [306, 120] on label "gaspedaal ... vertragen" at bounding box center [333, 116] width 80 height 15
click at [333, 120] on input "gaspedaal ... vertragen" at bounding box center [335, 119] width 5 height 5
radio input "true"
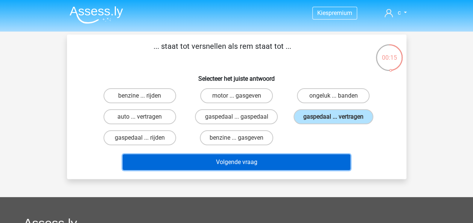
click at [271, 157] on button "Volgende vraag" at bounding box center [236, 163] width 227 height 16
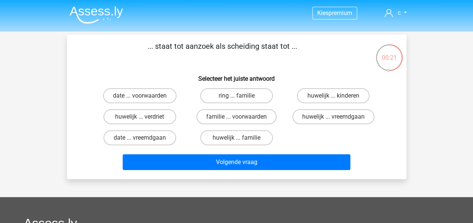
click at [358, 118] on label "huwelijk ... vreemdgaan" at bounding box center [333, 116] width 82 height 15
click at [338, 118] on input "huwelijk ... vreemdgaan" at bounding box center [335, 119] width 5 height 5
radio input "true"
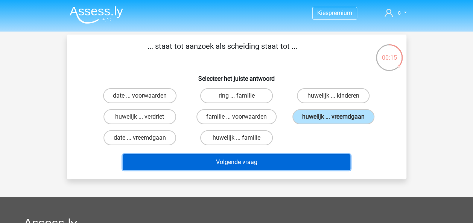
click at [241, 161] on button "Volgende vraag" at bounding box center [236, 163] width 227 height 16
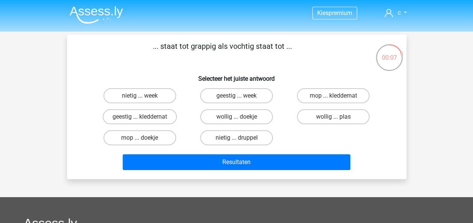
click at [158, 138] on label "mop ... doekje" at bounding box center [139, 137] width 73 height 15
click at [144, 138] on input "mop ... doekje" at bounding box center [141, 140] width 5 height 5
radio input "true"
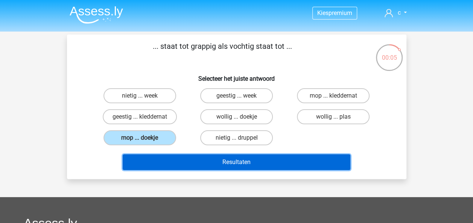
click at [220, 160] on button "Resultaten" at bounding box center [236, 163] width 227 height 16
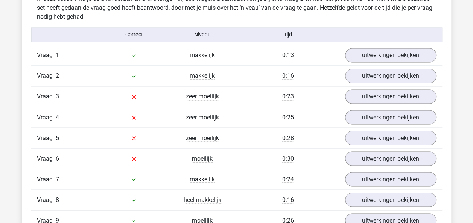
scroll to position [602, 0]
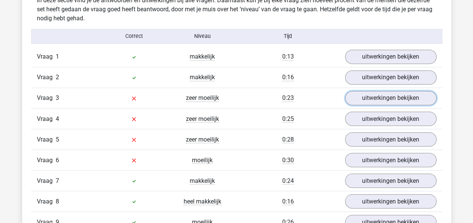
click at [385, 99] on link "uitwerkingen bekijken" at bounding box center [390, 98] width 91 height 14
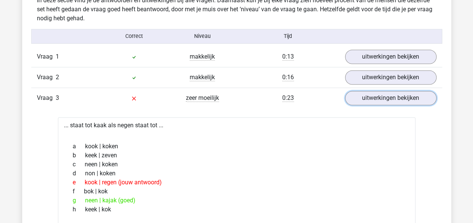
click at [381, 99] on link "uitwerkingen bekijken" at bounding box center [390, 98] width 91 height 14
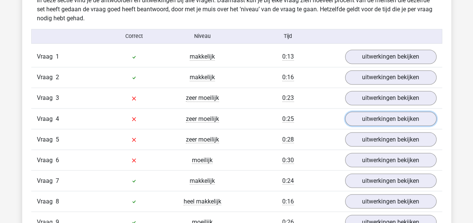
click at [382, 115] on link "uitwerkingen bekijken" at bounding box center [390, 119] width 91 height 14
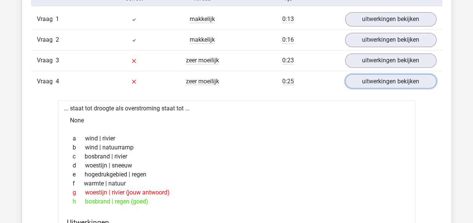
scroll to position [677, 0]
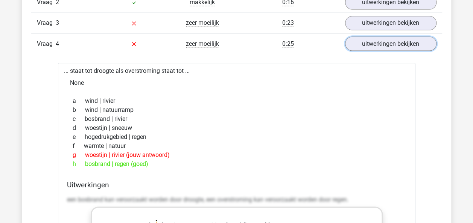
click at [386, 43] on link "uitwerkingen bekijken" at bounding box center [390, 43] width 91 height 14
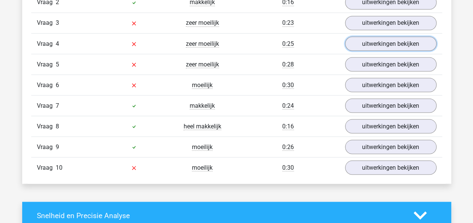
click at [386, 46] on link "uitwerkingen bekijken" at bounding box center [390, 43] width 91 height 14
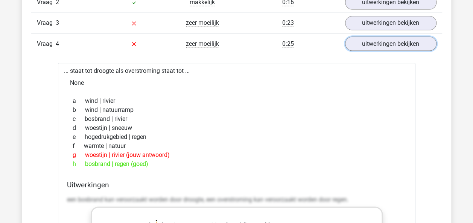
click at [387, 44] on link "uitwerkingen bekijken" at bounding box center [390, 43] width 91 height 14
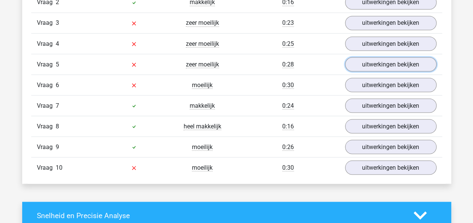
click at [380, 62] on link "uitwerkingen bekijken" at bounding box center [390, 64] width 91 height 14
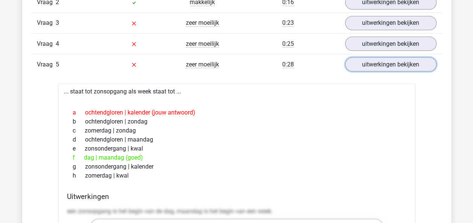
click at [369, 60] on link "uitwerkingen bekijken" at bounding box center [390, 64] width 91 height 14
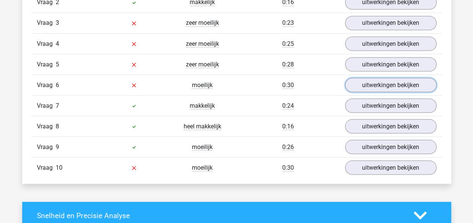
click at [367, 80] on link "uitwerkingen bekijken" at bounding box center [390, 85] width 91 height 14
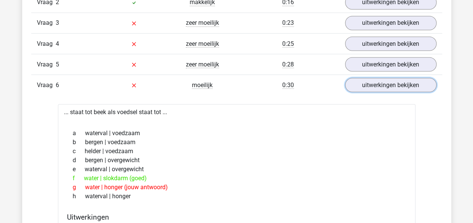
click at [367, 80] on link "uitwerkingen bekijken" at bounding box center [390, 85] width 91 height 14
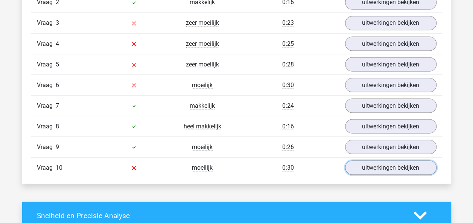
click at [373, 163] on link "uitwerkingen bekijken" at bounding box center [390, 168] width 91 height 14
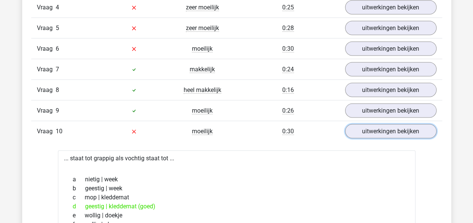
scroll to position [752, 0]
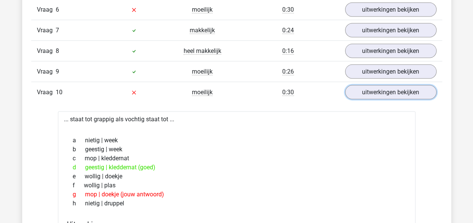
click at [375, 88] on link "uitwerkingen bekijken" at bounding box center [390, 92] width 91 height 14
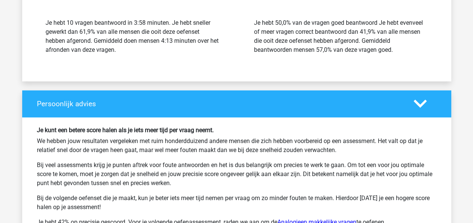
scroll to position [1015, 0]
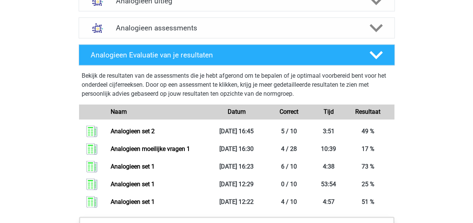
scroll to position [421, 0]
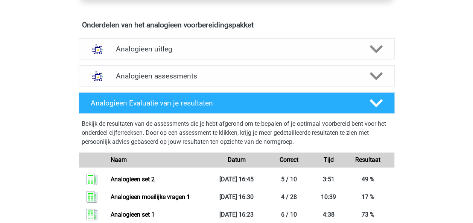
click at [375, 78] on polygon at bounding box center [375, 76] width 13 height 8
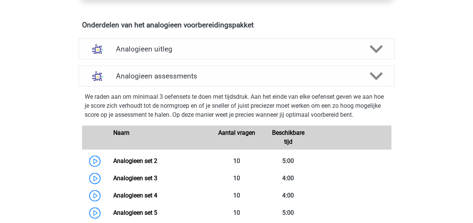
click at [113, 158] on link "Analogieen set 2" at bounding box center [135, 161] width 44 height 7
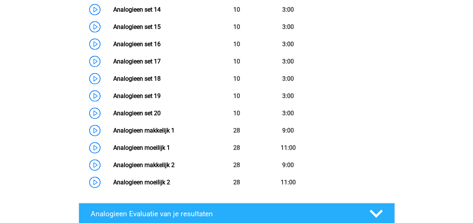
scroll to position [797, 0]
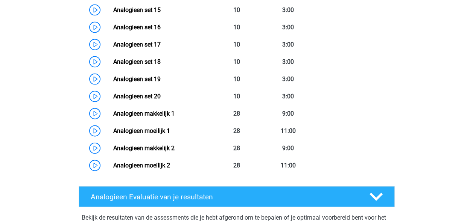
click at [113, 162] on link "Analogieen moeilijk 2" at bounding box center [141, 165] width 57 height 7
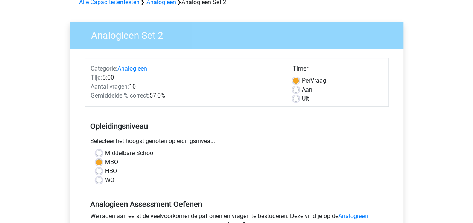
scroll to position [75, 0]
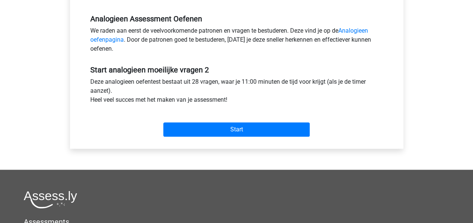
scroll to position [188, 0]
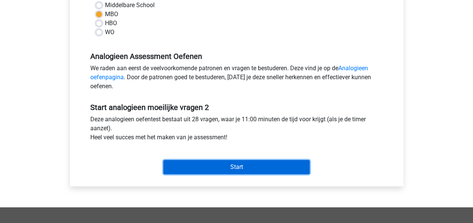
click at [209, 168] on input "Start" at bounding box center [236, 167] width 146 height 14
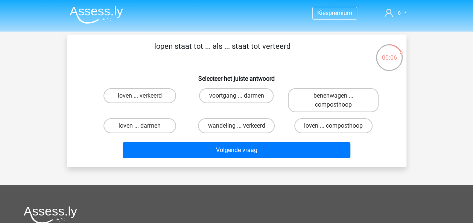
click at [329, 99] on label "benenwagen ... composthoop" at bounding box center [333, 100] width 91 height 24
click at [333, 99] on input "benenwagen ... composthoop" at bounding box center [335, 98] width 5 height 5
radio input "true"
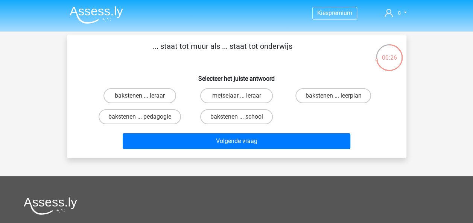
click at [229, 117] on label "bakstenen ... school" at bounding box center [236, 116] width 73 height 15
click at [236, 117] on input "bakstenen ... school" at bounding box center [238, 119] width 5 height 5
radio input "true"
click at [232, 99] on label "metselaar ... leraar" at bounding box center [236, 95] width 73 height 15
click at [236, 99] on input "metselaar ... leraar" at bounding box center [238, 98] width 5 height 5
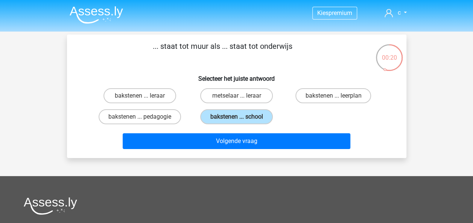
radio input "true"
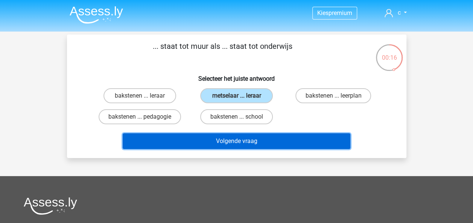
click at [227, 140] on button "Volgende vraag" at bounding box center [236, 141] width 227 height 16
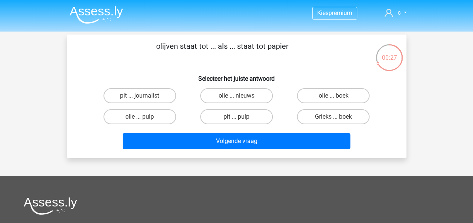
click at [311, 96] on label "olie ... boek" at bounding box center [333, 95] width 73 height 15
click at [333, 96] on input "olie ... boek" at bounding box center [335, 98] width 5 height 5
radio input "true"
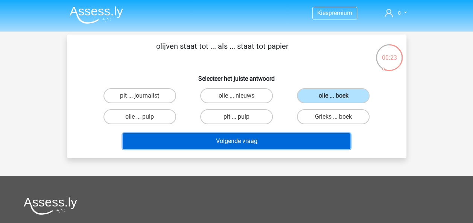
click at [238, 141] on button "Volgende vraag" at bounding box center [236, 141] width 227 height 16
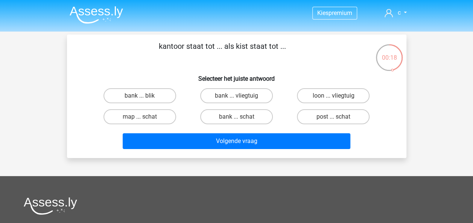
click at [228, 95] on label "bank ... vliegtuig" at bounding box center [236, 95] width 73 height 15
click at [236, 96] on input "bank ... vliegtuig" at bounding box center [238, 98] width 5 height 5
radio input "true"
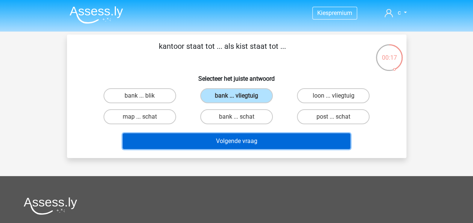
click at [244, 142] on button "Volgende vraag" at bounding box center [236, 141] width 227 height 16
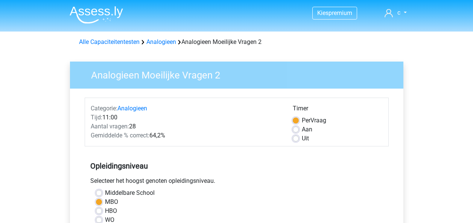
scroll to position [188, 0]
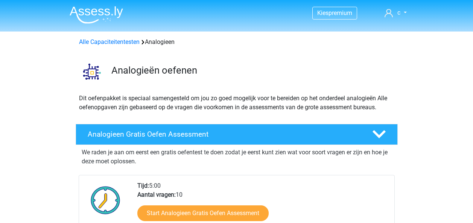
scroll to position [797, 0]
